Goal: Information Seeking & Learning: Learn about a topic

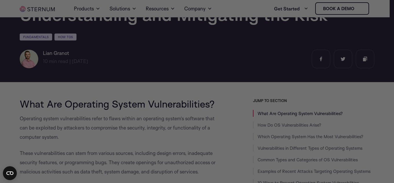
click at [68, 101] on div at bounding box center [199, 92] width 398 height 185
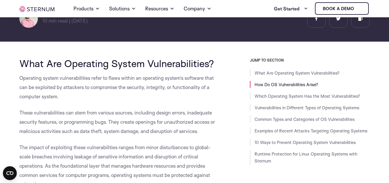
scroll to position [131, 0]
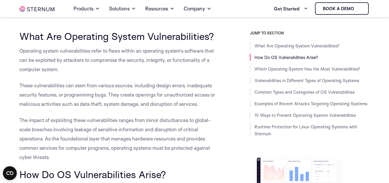
drag, startPoint x: 20, startPoint y: 50, endPoint x: 71, endPoint y: 66, distance: 54.2
click at [71, 66] on p "Operating system vulnerabilities refer to flaws within an operating system’s so…" at bounding box center [119, 60] width 201 height 28
copy span "Operating system vulnerabilities refer to flaws within an operating system’s so…"
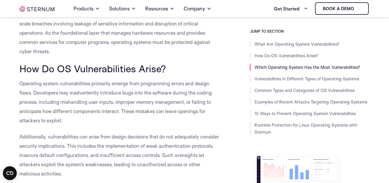
scroll to position [266, 0]
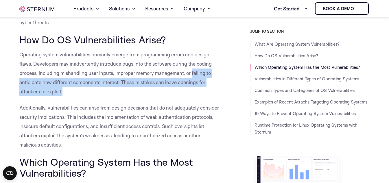
drag, startPoint x: 193, startPoint y: 74, endPoint x: 64, endPoint y: 93, distance: 130.8
click at [64, 93] on p "Operating system vulnerabilities primarily emerge from programming errors and d…" at bounding box center [119, 73] width 201 height 46
copy span "failing to anticipate how different components interact. These mistakes can lea…"
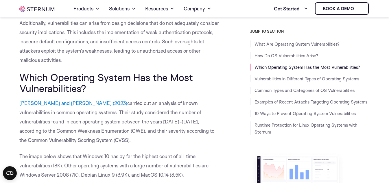
scroll to position [334, 0]
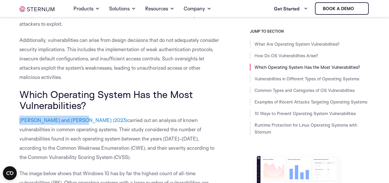
drag, startPoint x: 17, startPoint y: 116, endPoint x: 76, endPoint y: 117, distance: 59.4
copy span "[PERSON_NAME] and [PERSON_NAME] (2023)"
click at [85, 102] on span "Which Operating System Has the Most Vulnerabilities?" at bounding box center [106, 99] width 174 height 23
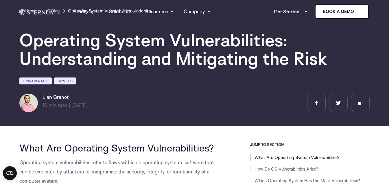
scroll to position [0, 0]
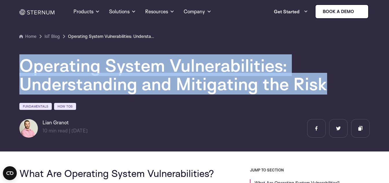
drag, startPoint x: 42, startPoint y: 63, endPoint x: 333, endPoint y: 85, distance: 291.4
click at [333, 85] on h1 "Operating System Vulnerabilities: Understanding and Mitigating the Risk" at bounding box center [192, 74] width 347 height 37
copy h1 "Operating System Vulnerabilities: Understanding and Mitigating the Risk"
